Goal: Use online tool/utility: Utilize a website feature to perform a specific function

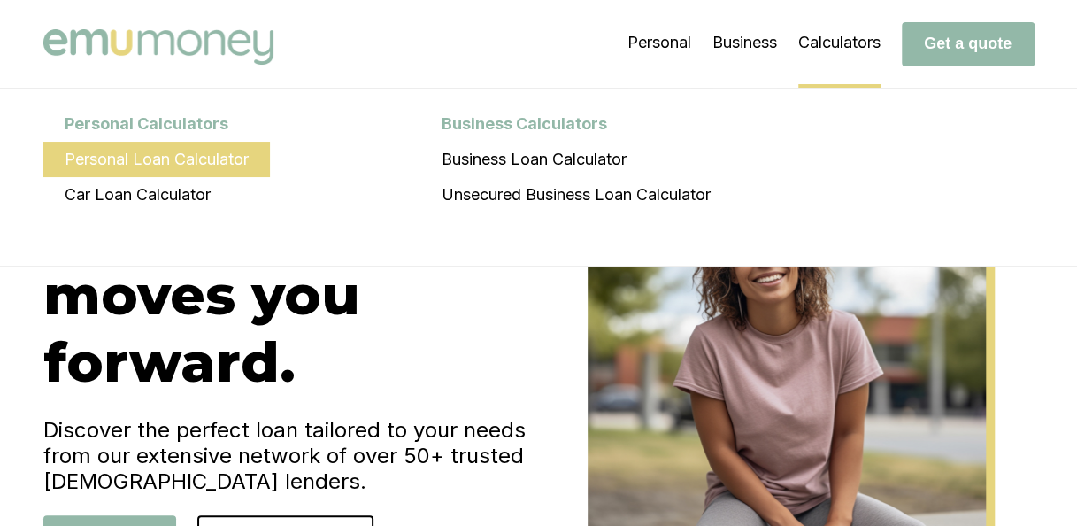
click at [102, 170] on li "Personal Loan Calculator" at bounding box center [156, 159] width 227 height 35
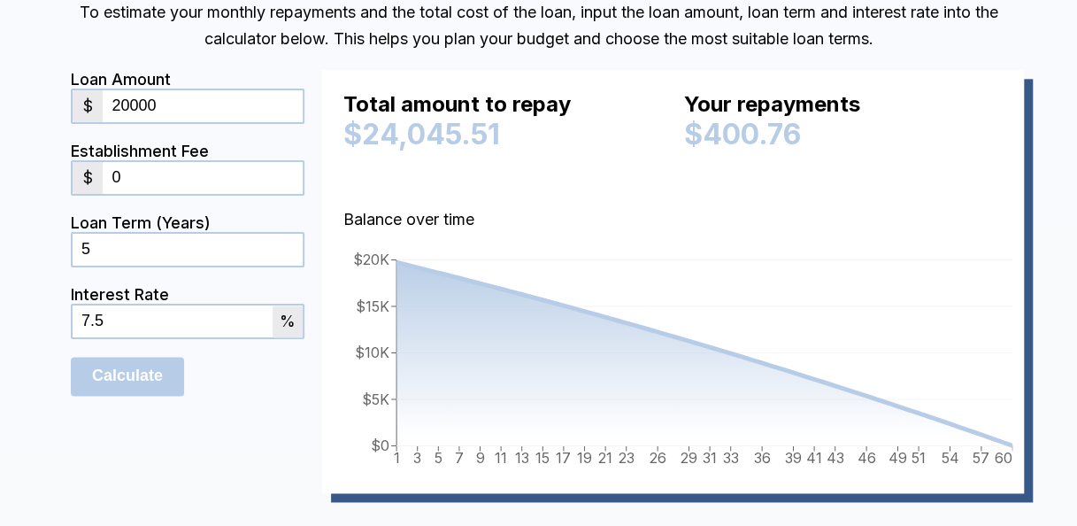
scroll to position [1003, 0]
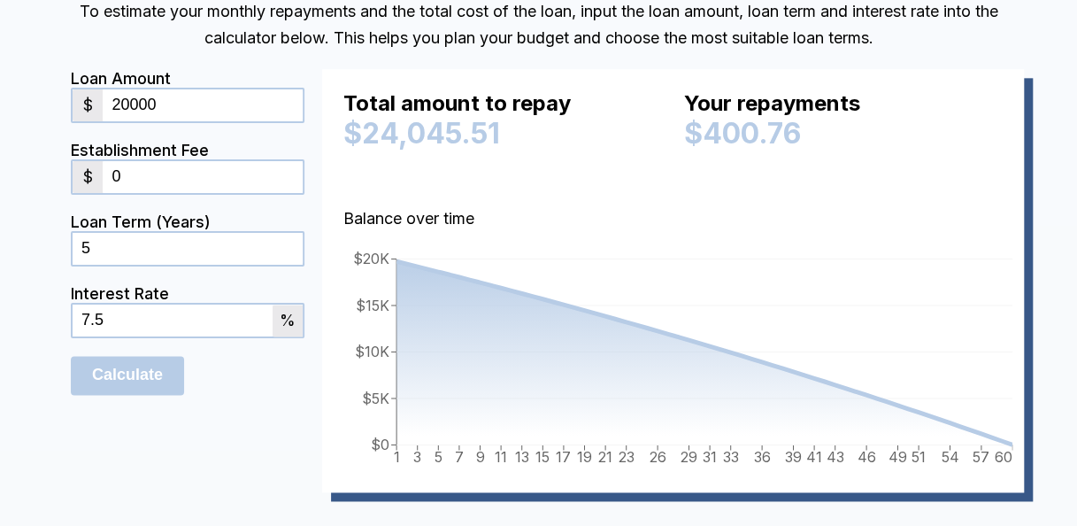
click at [191, 98] on input "20000" at bounding box center [203, 105] width 200 height 32
type input "2"
type input "6000"
click at [136, 163] on input "0" at bounding box center [203, 177] width 200 height 32
type input "900"
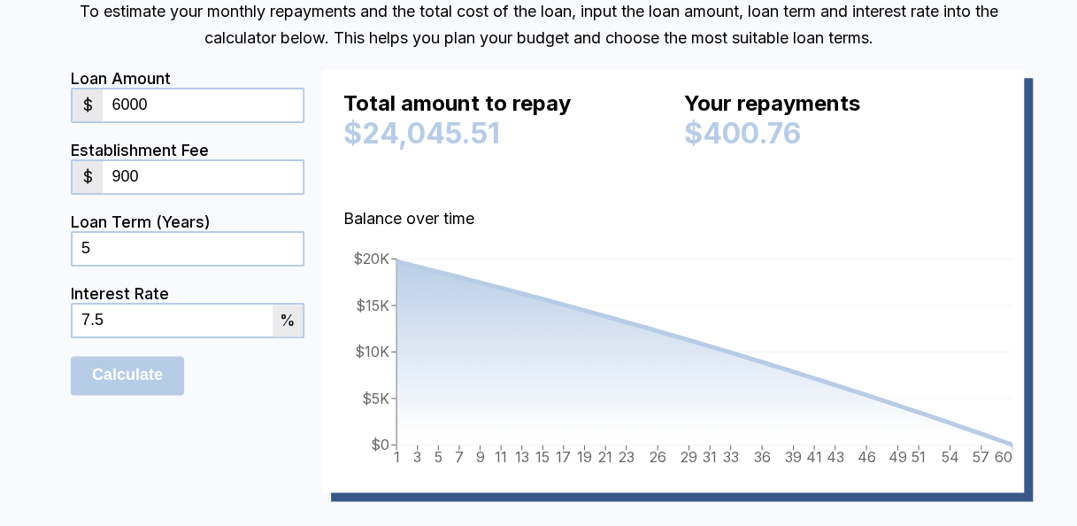
click at [190, 322] on input "7.5" at bounding box center [173, 321] width 200 height 32
type input "7"
type input "6"
click at [279, 399] on form "Loan Amount $ 6000 Establishment Fee $ 900 Loan Term (Years) 5 Interest Rate 6 …" at bounding box center [188, 280] width 234 height 423
click at [149, 381] on input "Calculate" at bounding box center [127, 375] width 113 height 39
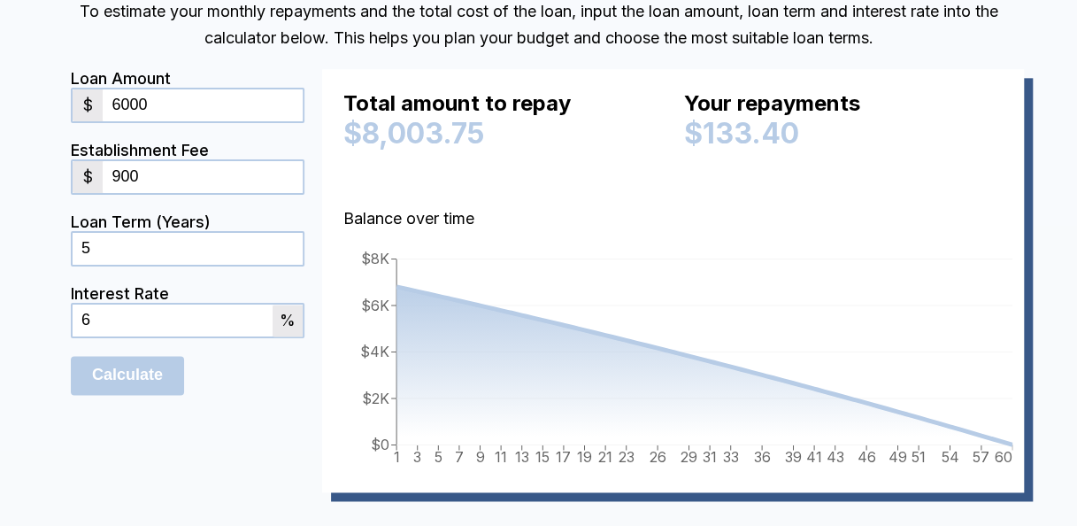
click at [195, 102] on input "6000" at bounding box center [203, 105] width 200 height 32
type input "6"
click at [227, 360] on div "Calculate" at bounding box center [188, 375] width 234 height 39
click at [129, 380] on input "Calculate" at bounding box center [127, 375] width 113 height 39
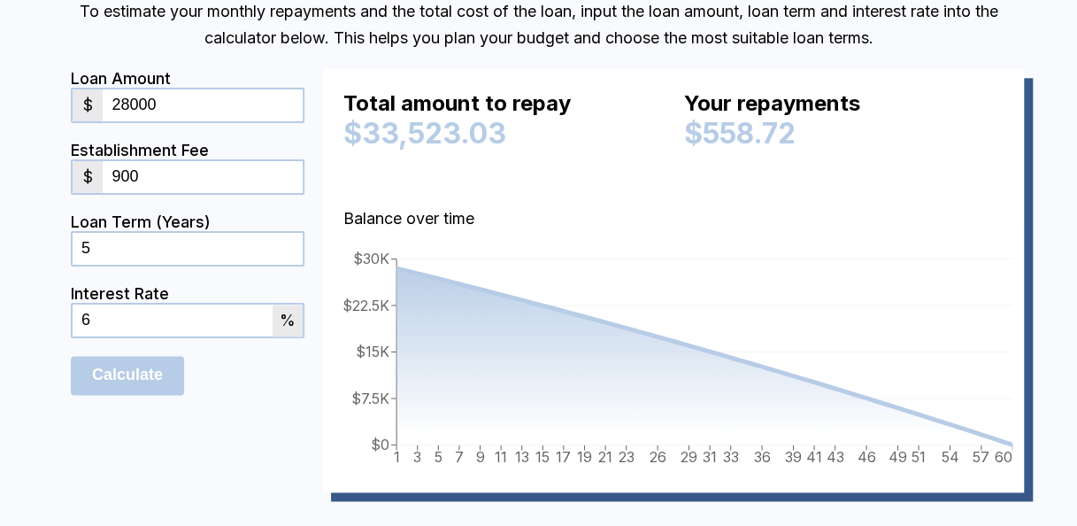
click at [674, 91] on div "Total amount to repay $33,523.03 Your repayments $558.72" at bounding box center [672, 134] width 659 height 89
drag, startPoint x: 169, startPoint y: 96, endPoint x: 39, endPoint y: 104, distance: 130.4
click at [39, 104] on div "To estimate your monthly repayments and the total cost of the loan, input the l…" at bounding box center [538, 263] width 1006 height 565
click at [269, 443] on form "Loan Amount $ 5500 Establishment Fee $ 900 Loan Term (Years) 5 Interest Rate 6 …" at bounding box center [188, 280] width 234 height 423
click at [142, 375] on input "Calculate" at bounding box center [127, 375] width 113 height 39
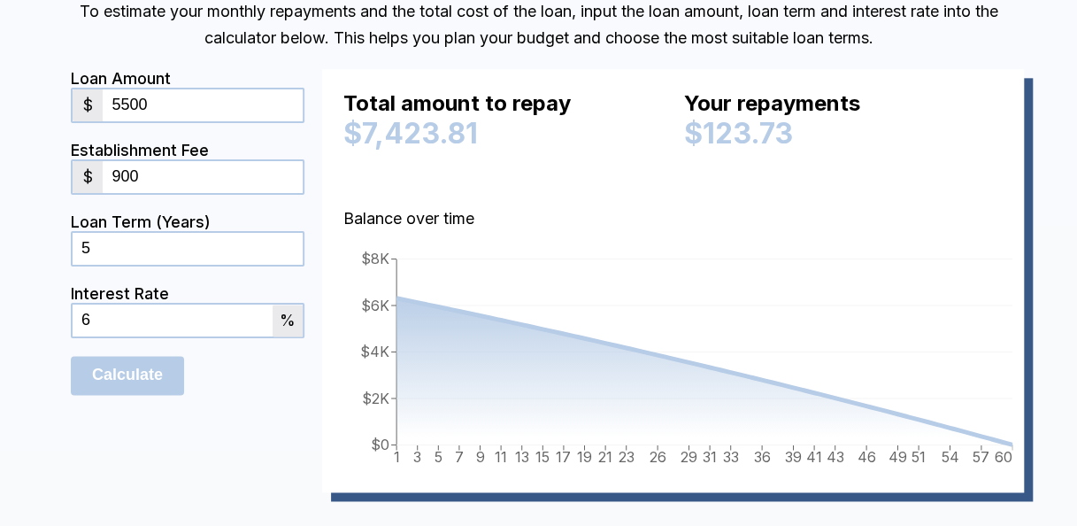
drag, startPoint x: 173, startPoint y: 104, endPoint x: 73, endPoint y: 104, distance: 100.0
click at [73, 104] on div "$ 5500" at bounding box center [188, 105] width 234 height 35
click at [237, 461] on form "Loan Amount $ 6800 Establishment Fee $ 900 Loan Term (Years) 5 Interest Rate 6 …" at bounding box center [188, 280] width 234 height 423
click at [105, 366] on input "Calculate" at bounding box center [127, 375] width 113 height 39
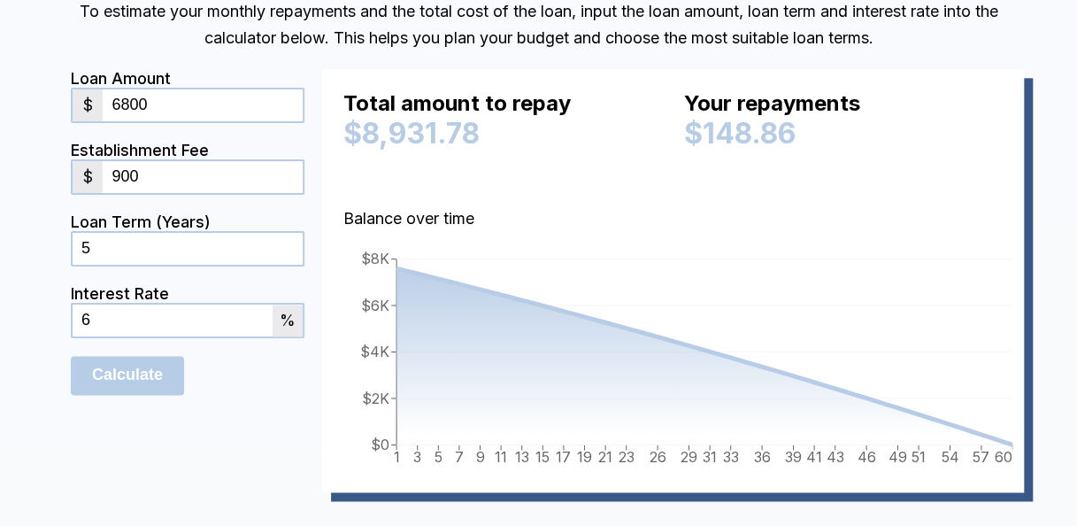
drag, startPoint x: 152, startPoint y: 99, endPoint x: 62, endPoint y: 90, distance: 90.7
click at [62, 90] on div "To estimate your monthly repayments and the total cost of the loan, input the l…" at bounding box center [538, 263] width 1006 height 565
click at [220, 418] on form "Loan Amount $ 18194 Establishment Fee $ 900 Loan Term (Years) 5 Interest Rate 6…" at bounding box center [188, 280] width 234 height 423
click at [117, 362] on input "Calculate" at bounding box center [127, 375] width 113 height 39
click at [186, 124] on div "Loan Amount $ 18194" at bounding box center [188, 105] width 234 height 72
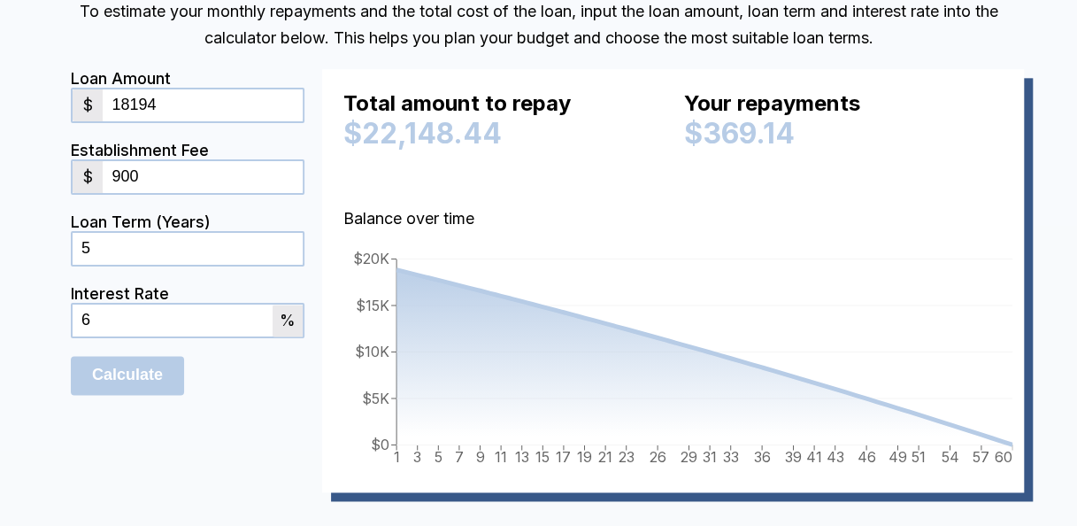
drag, startPoint x: 162, startPoint y: 106, endPoint x: 96, endPoint y: 103, distance: 66.5
click at [96, 103] on div "$ 18194" at bounding box center [188, 105] width 234 height 35
click at [248, 450] on form "Loan Amount $ 23480 Establishment Fee $ 900 Loan Term (Years) 5 Interest Rate 6…" at bounding box center [188, 280] width 234 height 423
click at [135, 374] on input "Calculate" at bounding box center [127, 375] width 113 height 39
drag, startPoint x: 154, startPoint y: 107, endPoint x: 51, endPoint y: 101, distance: 102.9
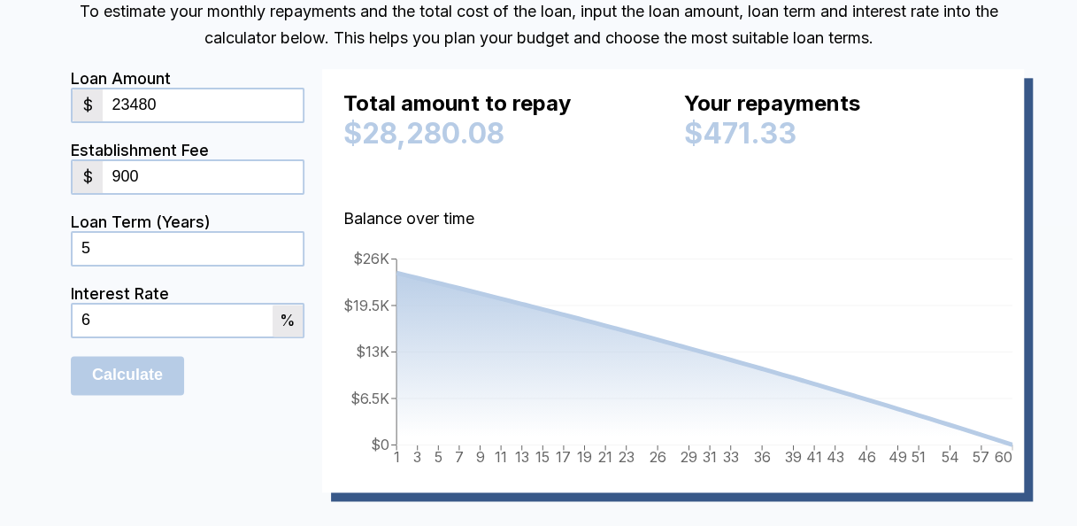
click at [51, 101] on div "To estimate your monthly repayments and the total cost of the loan, input the l…" at bounding box center [538, 263] width 1006 height 565
click at [182, 445] on form "Loan Amount $ 12500 Establishment Fee $ 900 Loan Term (Years) 5 Interest Rate 6…" at bounding box center [188, 280] width 234 height 423
click at [153, 387] on input "Calculate" at bounding box center [127, 375] width 113 height 39
drag, startPoint x: 150, startPoint y: 109, endPoint x: 135, endPoint y: 105, distance: 14.6
click at [135, 105] on input "12500" at bounding box center [203, 105] width 200 height 32
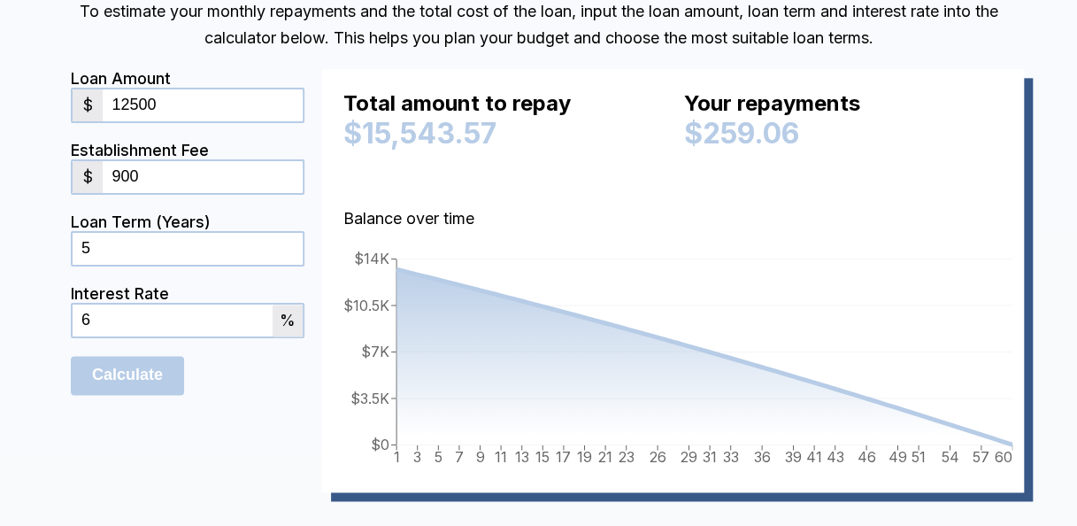
drag, startPoint x: 185, startPoint y: 108, endPoint x: 76, endPoint y: 108, distance: 108.9
click at [76, 108] on div "$ 12500" at bounding box center [188, 105] width 234 height 35
click at [143, 390] on input "Calculate" at bounding box center [127, 375] width 113 height 39
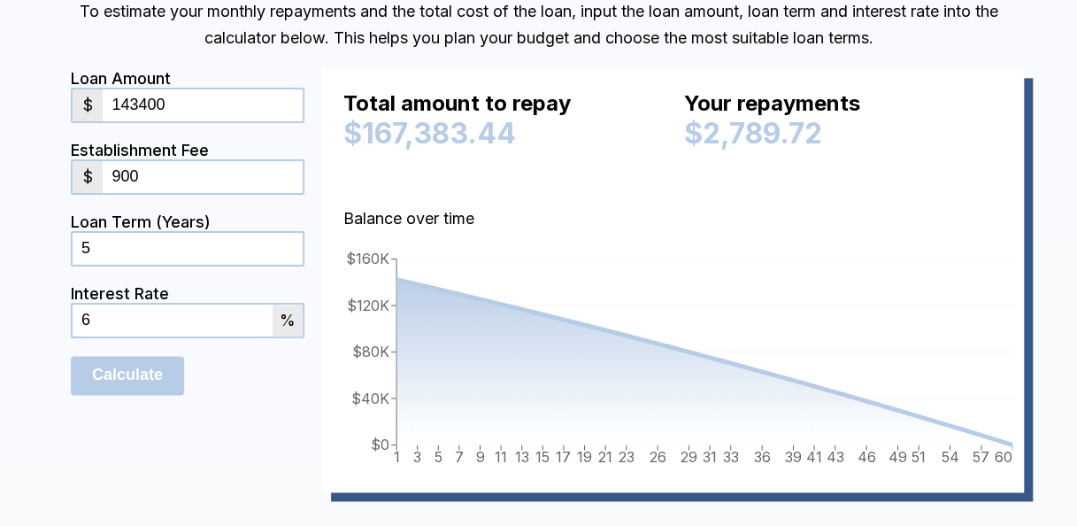
click at [172, 100] on input "143400" at bounding box center [203, 105] width 200 height 32
type input "14340"
click at [125, 388] on input "Calculate" at bounding box center [127, 375] width 113 height 39
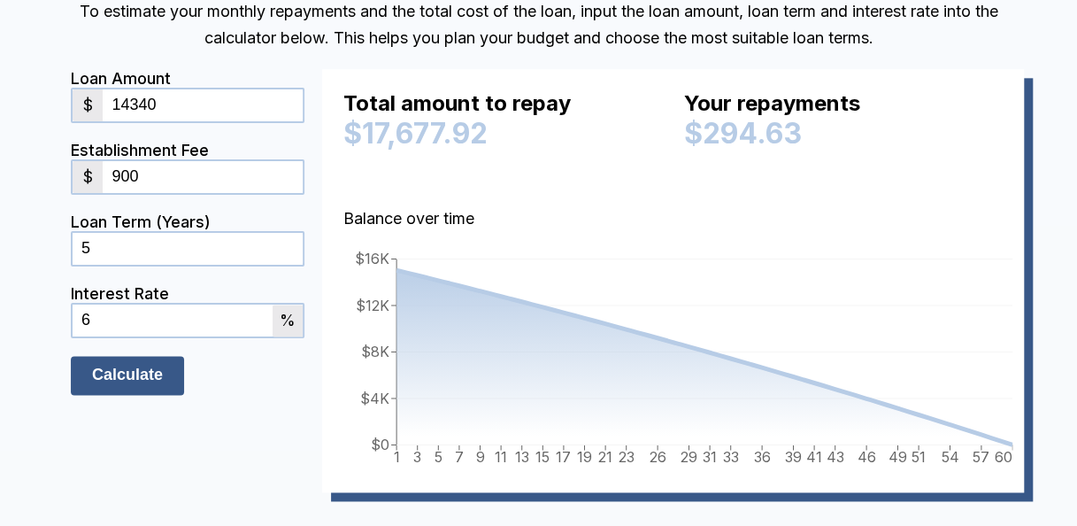
click at [142, 381] on input "Calculate" at bounding box center [127, 375] width 113 height 39
